Goal: Download file/media

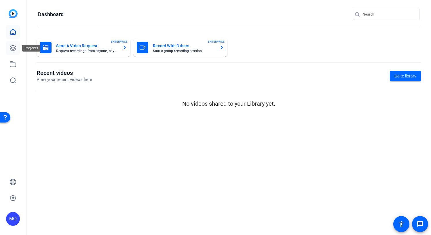
click at [16, 53] on link at bounding box center [13, 48] width 14 height 14
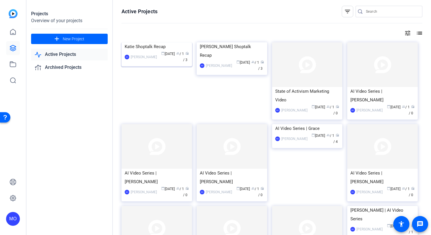
click at [146, 42] on img at bounding box center [156, 42] width 71 height 0
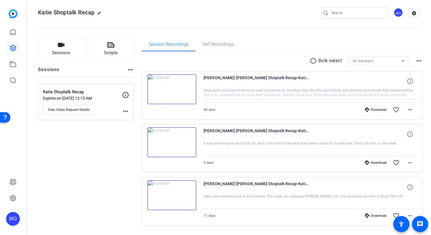
scroll to position [21, 0]
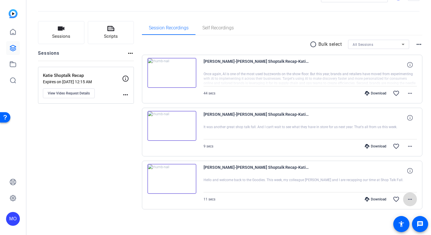
click at [407, 201] on mat-icon "more_horiz" at bounding box center [409, 199] width 7 height 7
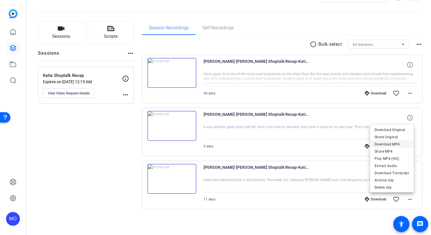
click at [386, 145] on span "Download MP4" at bounding box center [391, 144] width 35 height 7
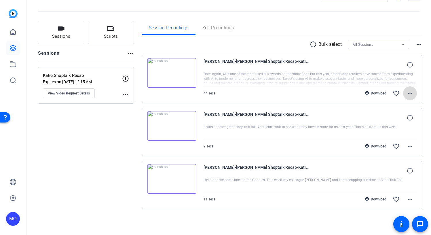
click at [406, 91] on mat-icon "more_horiz" at bounding box center [409, 93] width 7 height 7
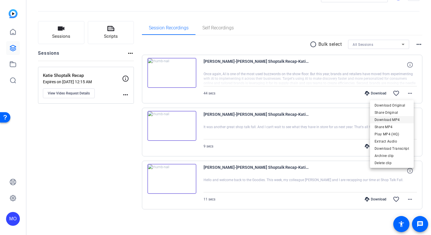
click at [392, 117] on span "Download MP4" at bounding box center [391, 119] width 35 height 7
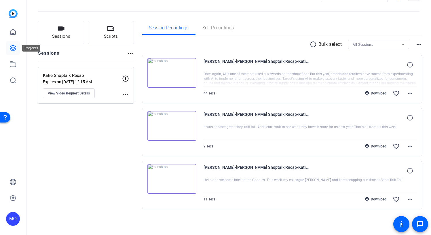
click at [16, 47] on link at bounding box center [13, 48] width 14 height 14
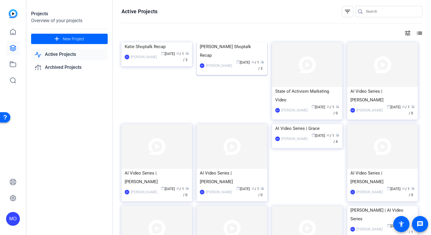
click at [236, 42] on img at bounding box center [232, 42] width 71 height 0
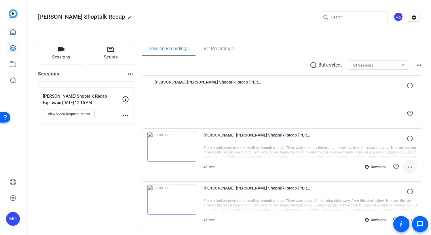
click at [406, 168] on mat-icon "more_horiz" at bounding box center [409, 166] width 7 height 7
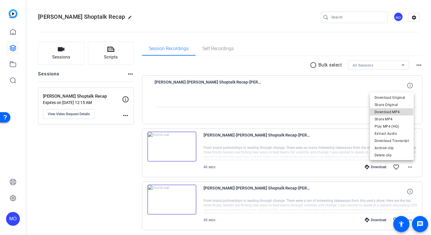
click at [385, 112] on span "Download MP4" at bounding box center [391, 111] width 35 height 7
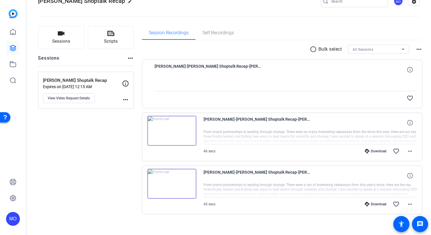
scroll to position [21, 0]
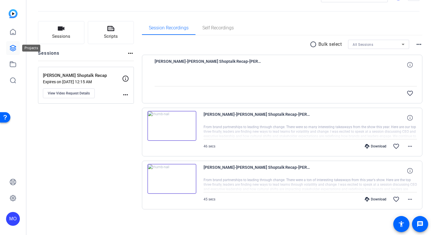
click at [13, 51] on icon at bounding box center [13, 48] width 6 height 6
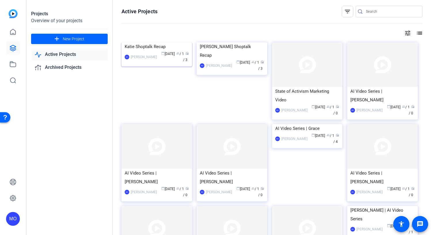
click at [166, 42] on img at bounding box center [156, 42] width 71 height 0
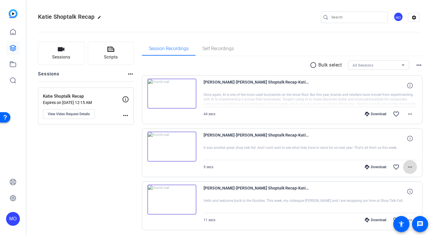
click at [408, 167] on mat-icon "more_horiz" at bounding box center [409, 166] width 7 height 7
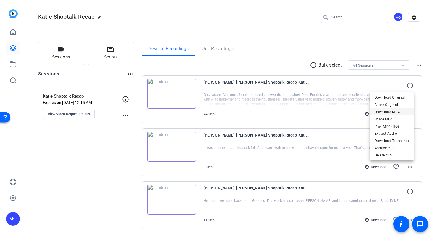
click at [389, 112] on span "Download MP4" at bounding box center [391, 111] width 35 height 7
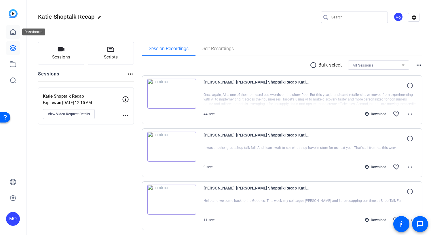
click at [16, 31] on icon at bounding box center [12, 31] width 7 height 7
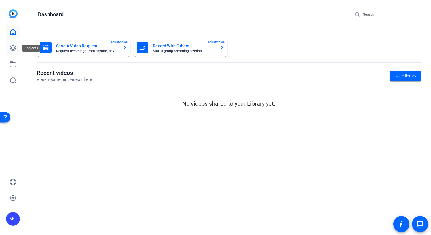
click at [12, 46] on icon at bounding box center [12, 48] width 7 height 7
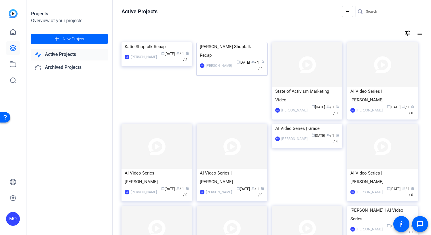
click at [223, 42] on img at bounding box center [232, 42] width 71 height 0
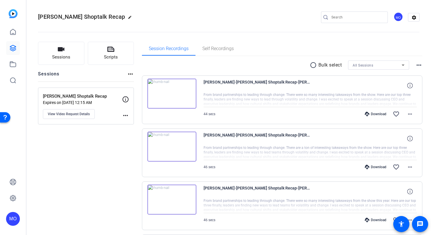
click at [173, 144] on img at bounding box center [171, 147] width 49 height 30
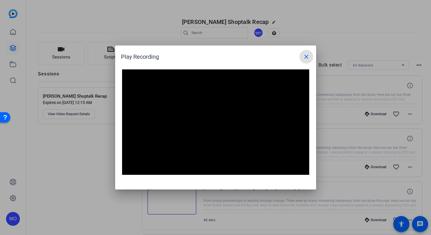
click at [303, 54] on mat-icon "close" at bounding box center [306, 56] width 7 height 7
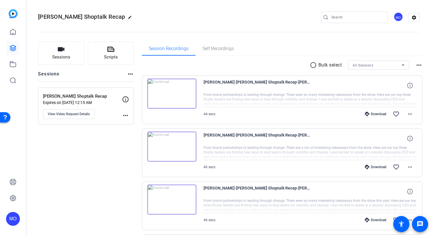
click at [176, 93] on img at bounding box center [171, 94] width 49 height 30
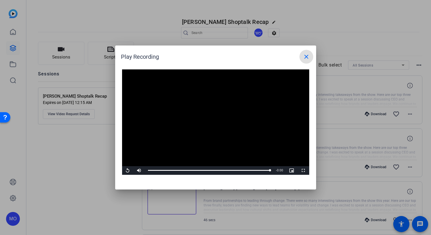
click at [308, 59] on mat-icon "close" at bounding box center [306, 56] width 7 height 7
